Goal: Find specific page/section: Find specific page/section

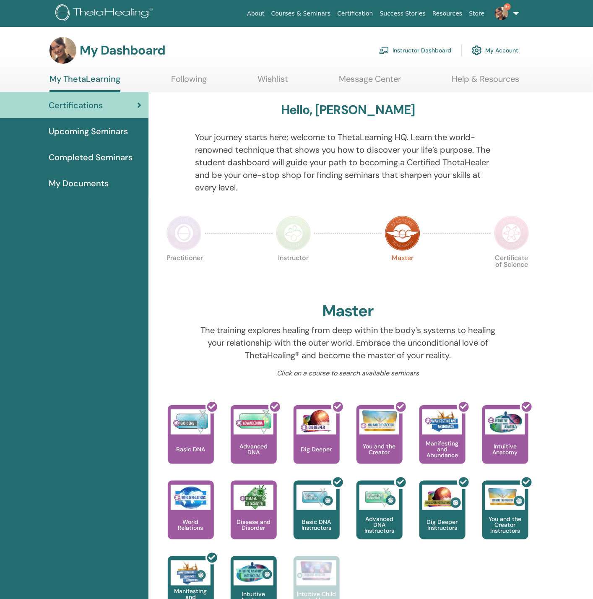
click at [63, 48] on img at bounding box center [62, 50] width 27 height 27
click at [429, 49] on link "Instructor Dashboard" at bounding box center [415, 50] width 72 height 18
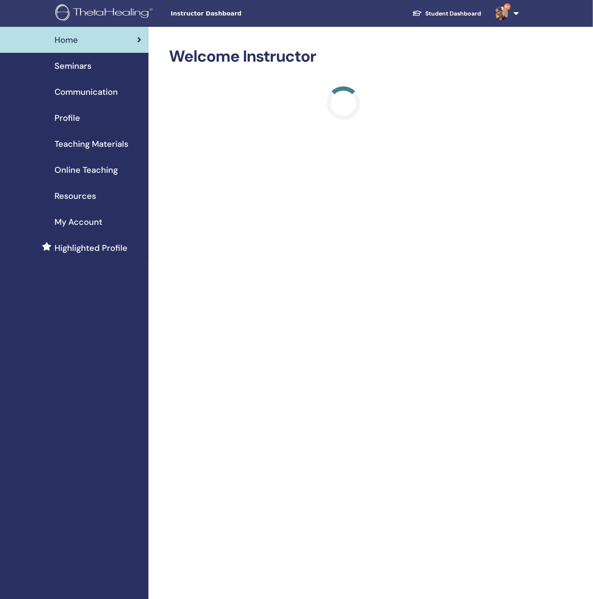
click at [73, 117] on span "Profile" at bounding box center [68, 118] width 26 height 13
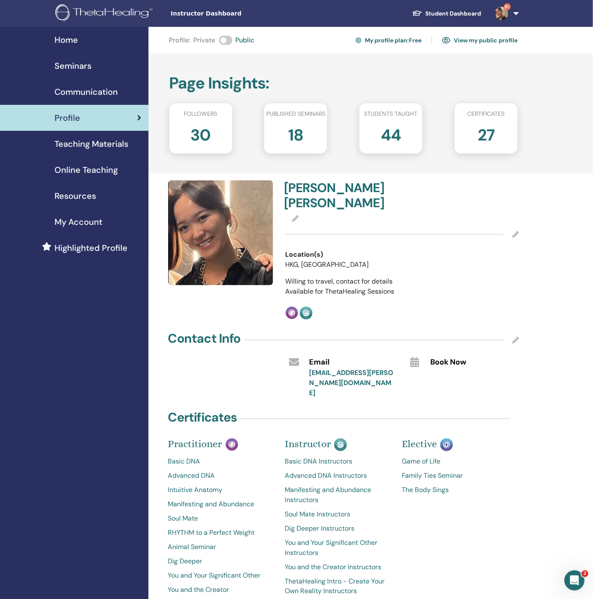
click at [231, 234] on img at bounding box center [220, 232] width 105 height 105
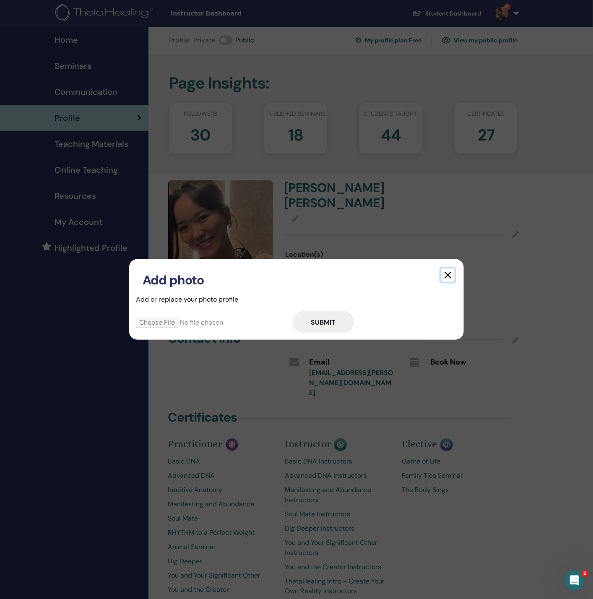
drag, startPoint x: 199, startPoint y: 222, endPoint x: 447, endPoint y: 274, distance: 253.8
click at [448, 274] on button "button" at bounding box center [447, 274] width 13 height 13
